Goal: Information Seeking & Learning: Learn about a topic

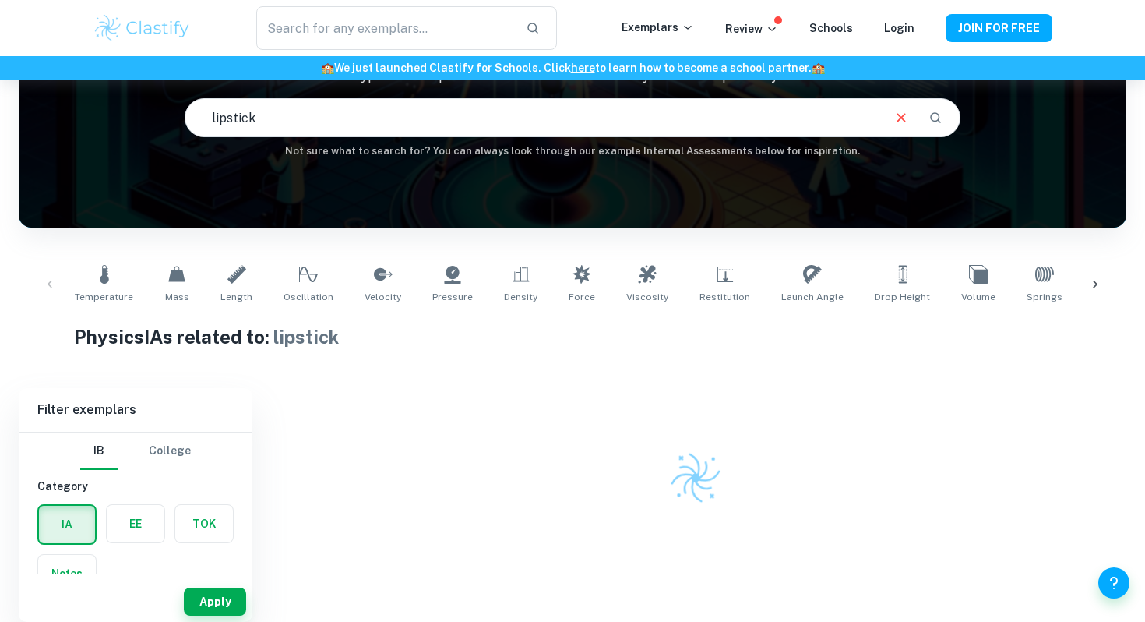
scroll to position [137, 0]
click at [157, 23] on img at bounding box center [142, 27] width 99 height 31
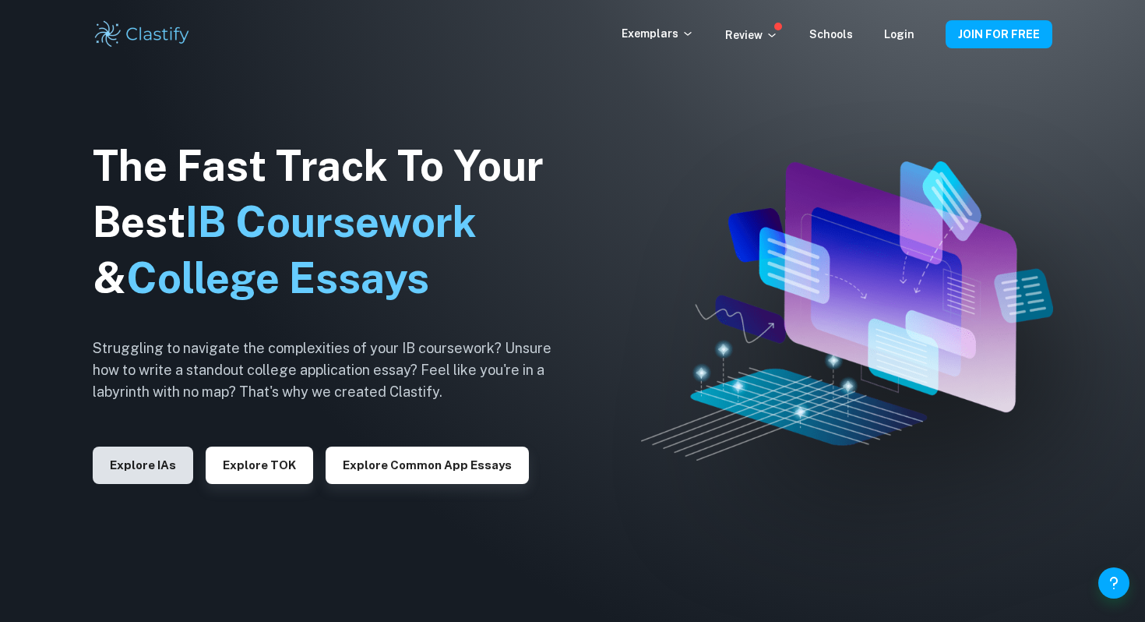
click at [128, 460] on button "Explore IAs" at bounding box center [143, 464] width 101 height 37
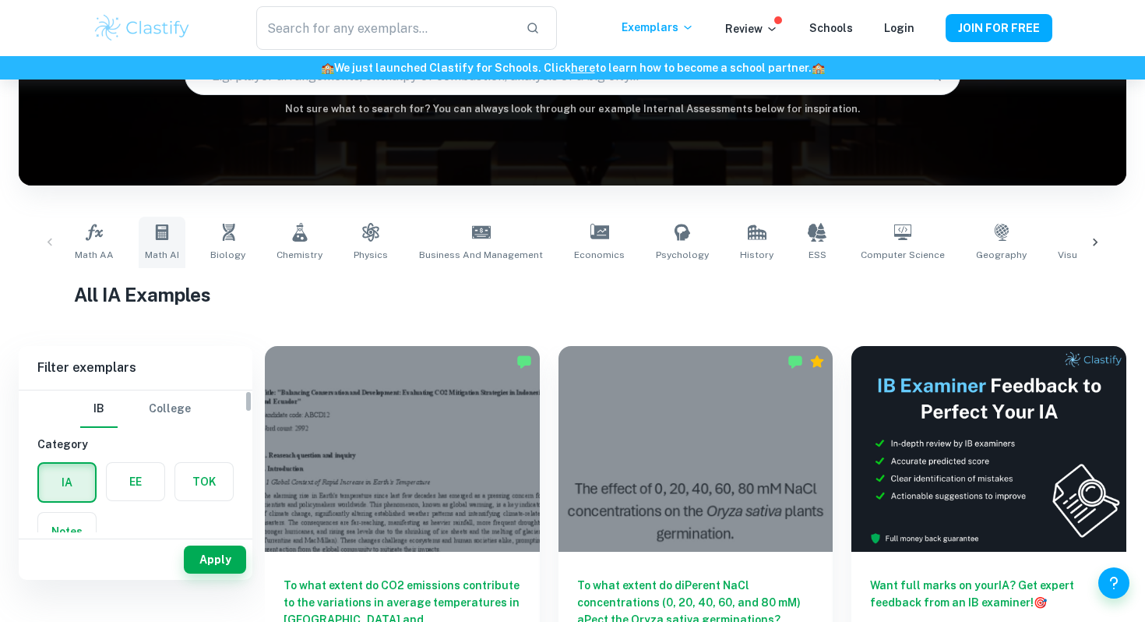
scroll to position [185, 0]
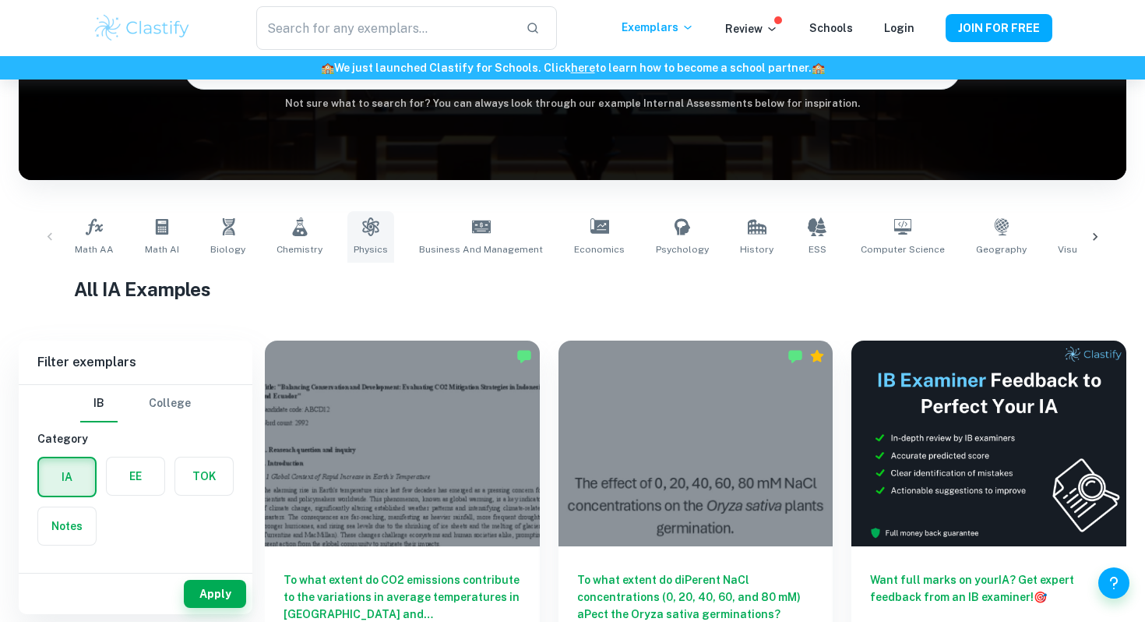
click at [363, 241] on link "Physics" at bounding box center [371, 236] width 47 height 51
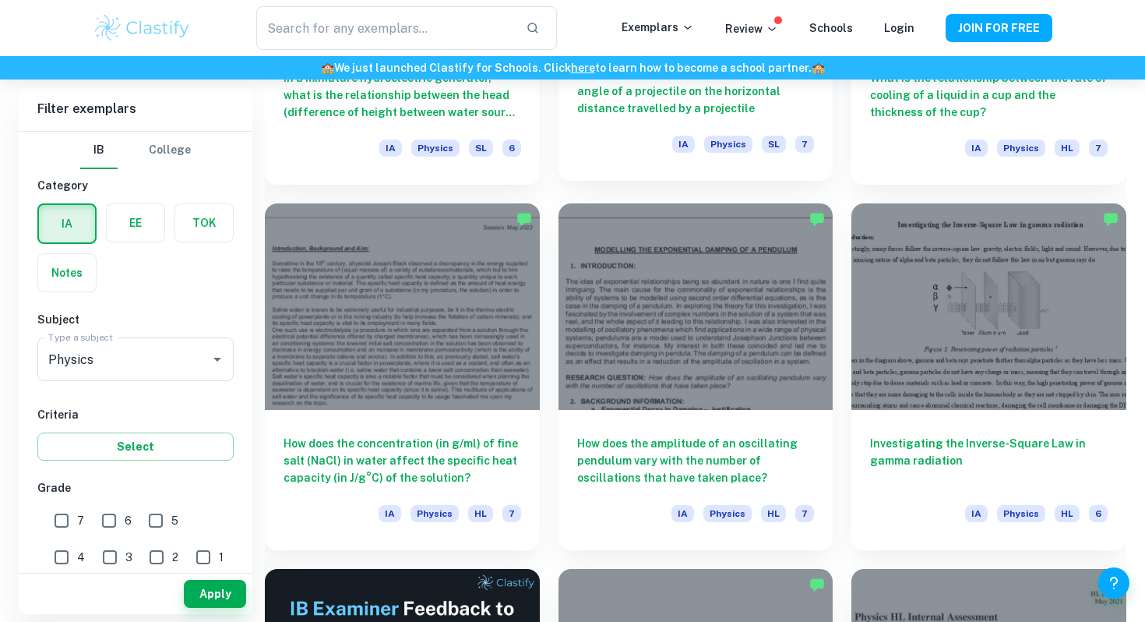
scroll to position [7990, 0]
